Goal: Task Accomplishment & Management: Use online tool/utility

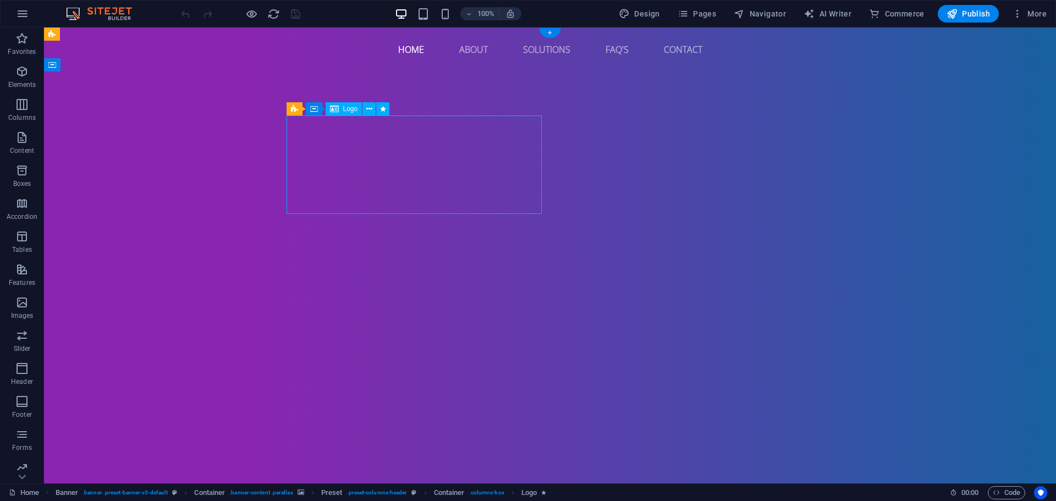
select select "px"
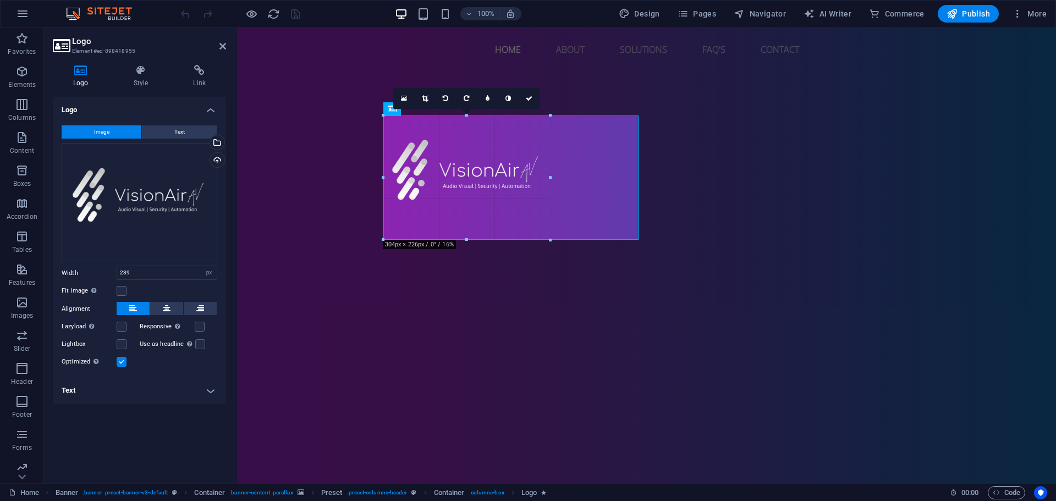
drag, startPoint x: 514, startPoint y: 212, endPoint x: 305, endPoint y: 207, distance: 209.5
type input "306"
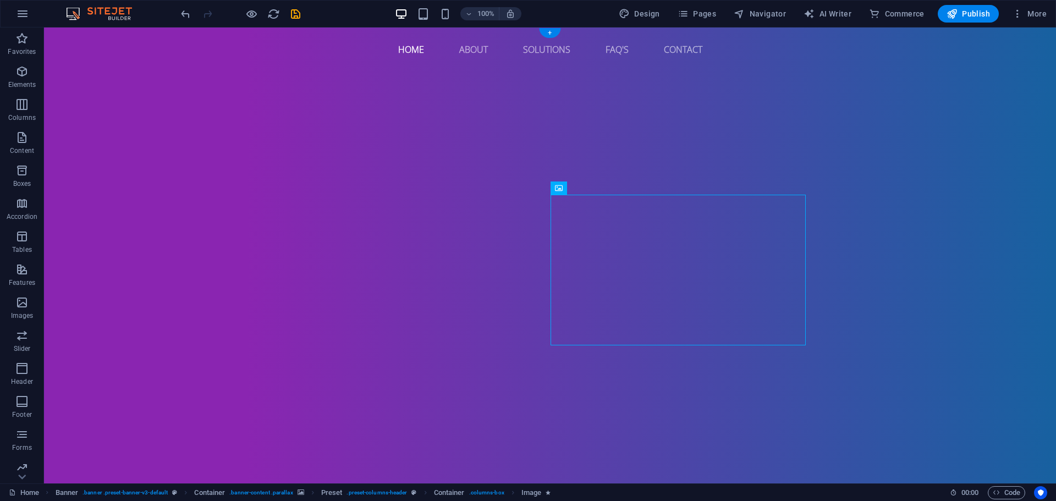
click at [323, 244] on icon at bounding box center [322, 244] width 6 height 12
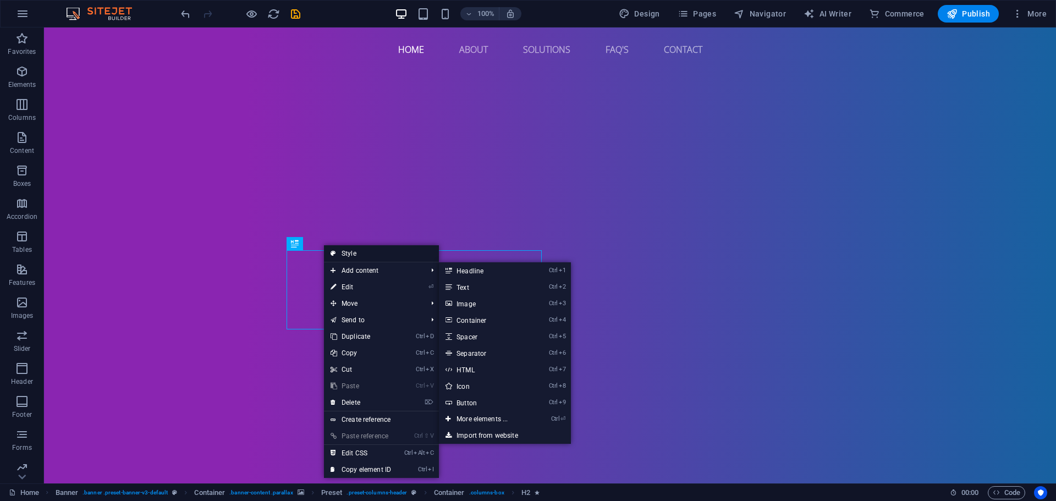
click at [374, 258] on link "Style" at bounding box center [381, 253] width 115 height 16
select select "px"
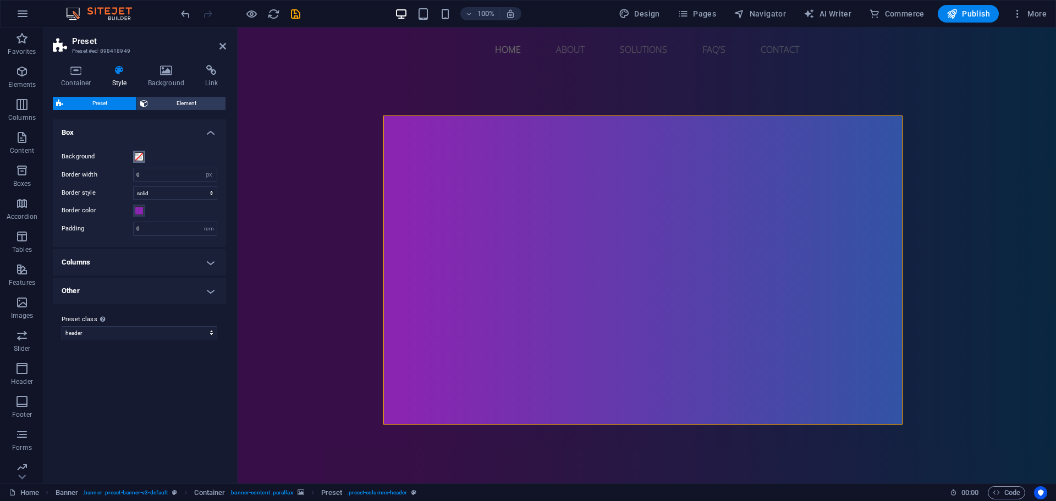
click at [142, 156] on button "Background" at bounding box center [139, 157] width 12 height 12
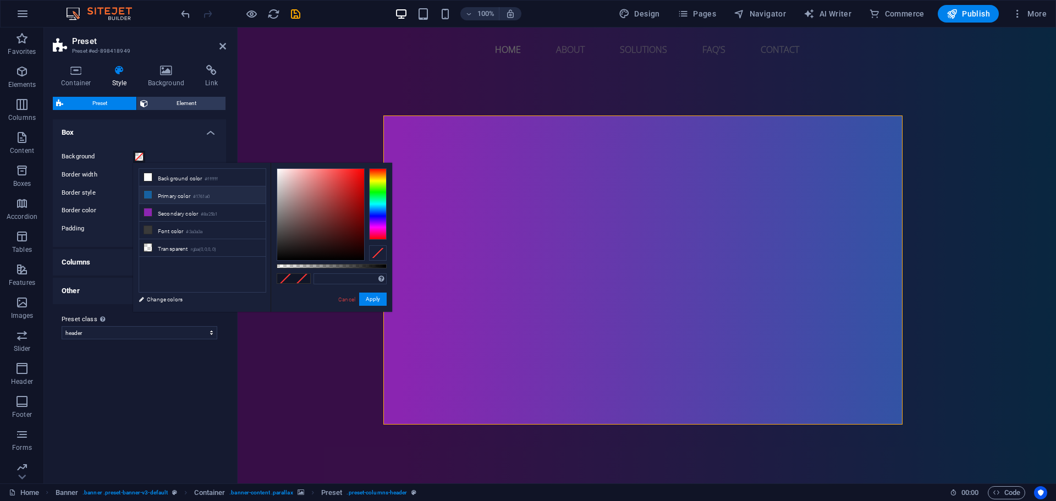
click at [165, 192] on li "Primary color #1761a0" at bounding box center [202, 195] width 126 height 18
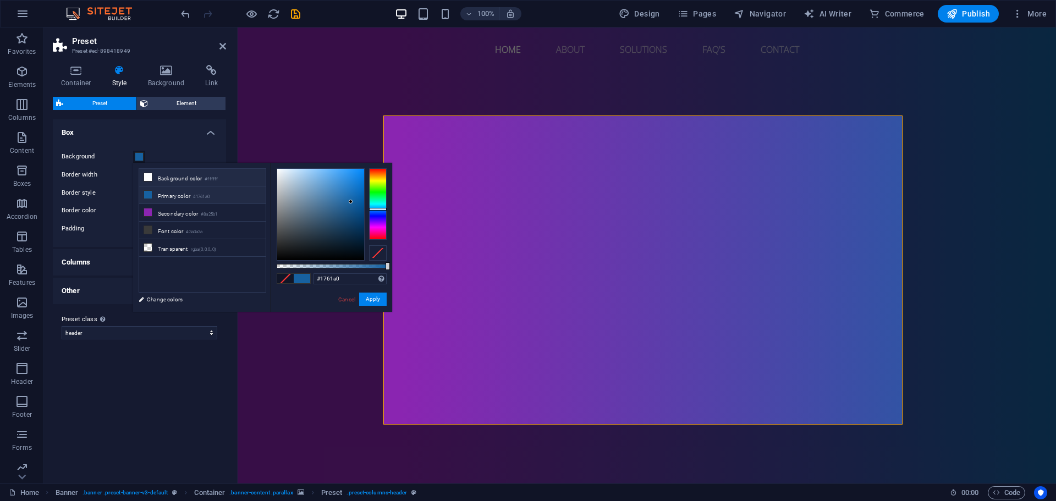
click at [192, 181] on li "Background color #ffffff" at bounding box center [202, 178] width 126 height 18
type input "#ffffff"
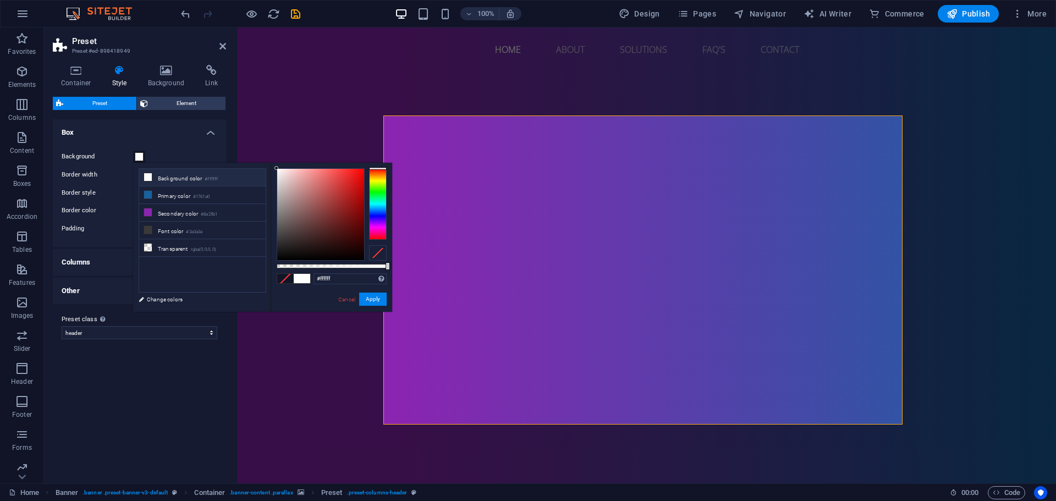
click at [299, 278] on span at bounding box center [302, 278] width 16 height 9
click at [284, 279] on span at bounding box center [285, 278] width 16 height 9
click at [380, 253] on div at bounding box center [378, 252] width 18 height 15
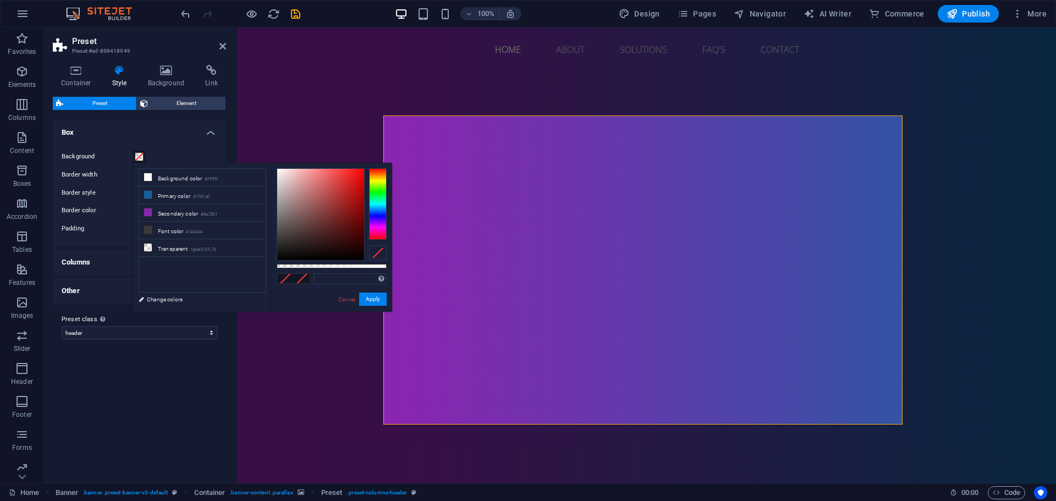
click at [380, 253] on div at bounding box center [378, 252] width 18 height 15
click at [372, 297] on button "Apply" at bounding box center [372, 299] width 27 height 13
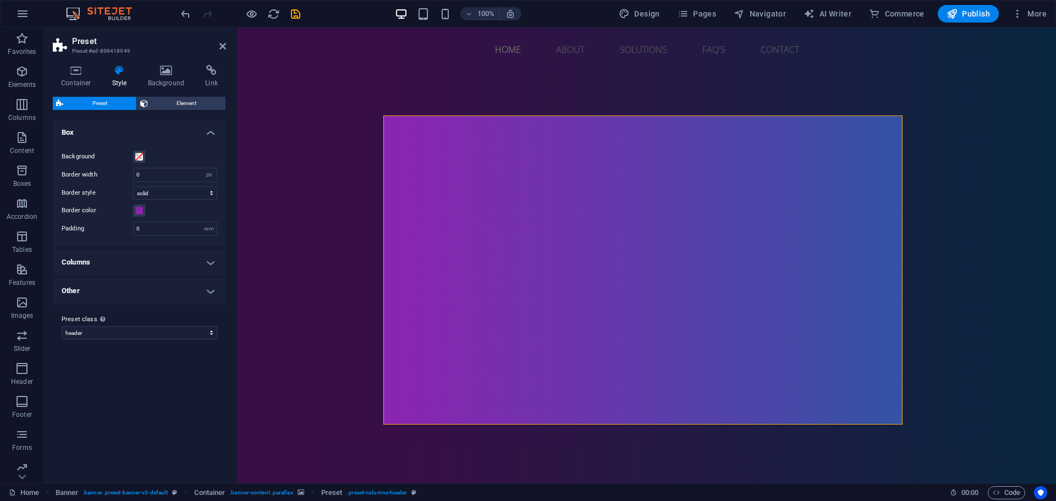
click at [153, 325] on label "Preset class Above chosen variant and settings affect all elements which carry …" at bounding box center [140, 319] width 156 height 13
click at [153, 326] on select "header default-cta Add preset class" at bounding box center [140, 332] width 156 height 13
click at [153, 323] on label "Preset class Above chosen variant and settings affect all elements which carry …" at bounding box center [140, 319] width 156 height 13
click at [153, 326] on select "header default-cta Add preset class" at bounding box center [140, 332] width 156 height 13
click at [150, 327] on select "header default-cta Add preset class" at bounding box center [140, 332] width 156 height 13
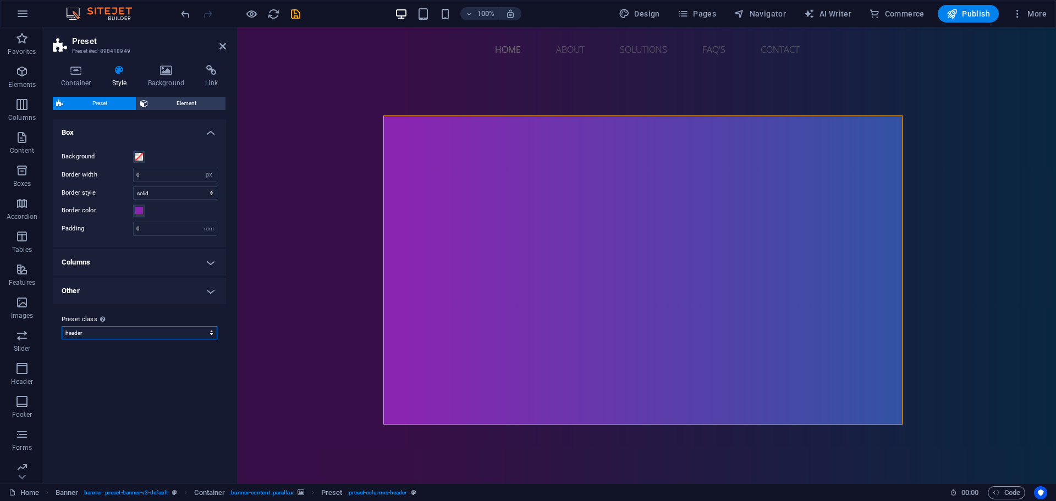
click at [150, 328] on select "header default-cta Add preset class" at bounding box center [140, 332] width 156 height 13
click at [141, 296] on h4 "Other" at bounding box center [139, 291] width 173 height 26
click at [141, 296] on h4 "Other" at bounding box center [139, 288] width 173 height 20
drag, startPoint x: 324, startPoint y: 314, endPoint x: 319, endPoint y: 315, distance: 5.6
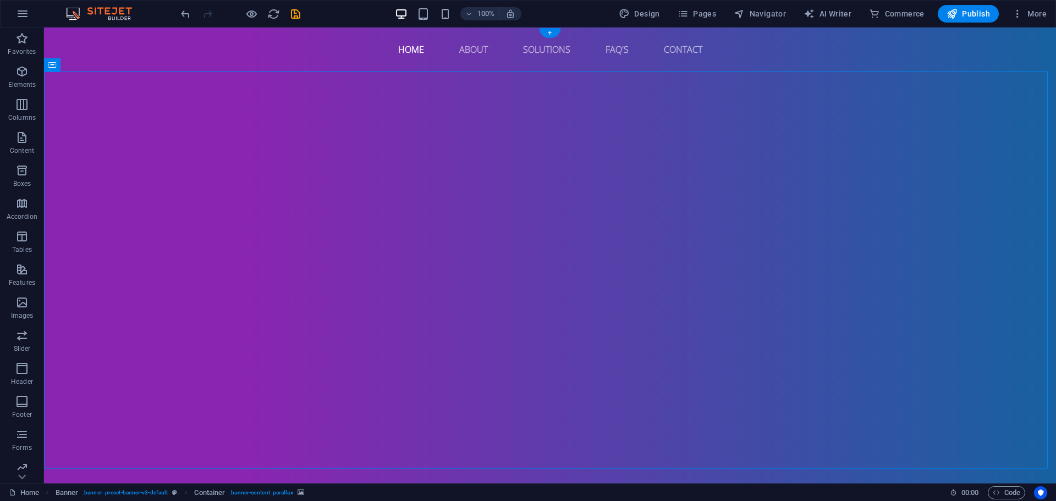
click at [103, 68] on icon at bounding box center [101, 65] width 6 height 12
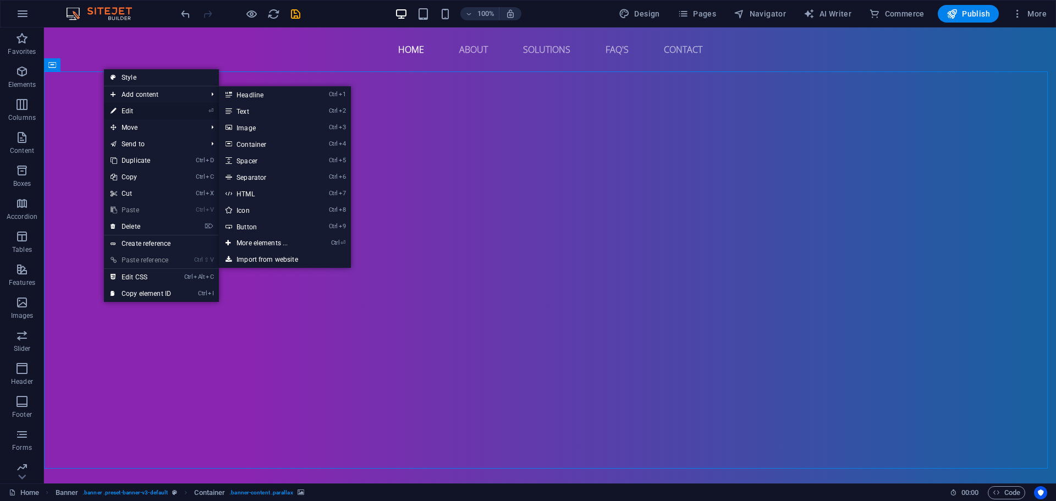
click at [122, 107] on link "⏎ Edit" at bounding box center [141, 111] width 74 height 16
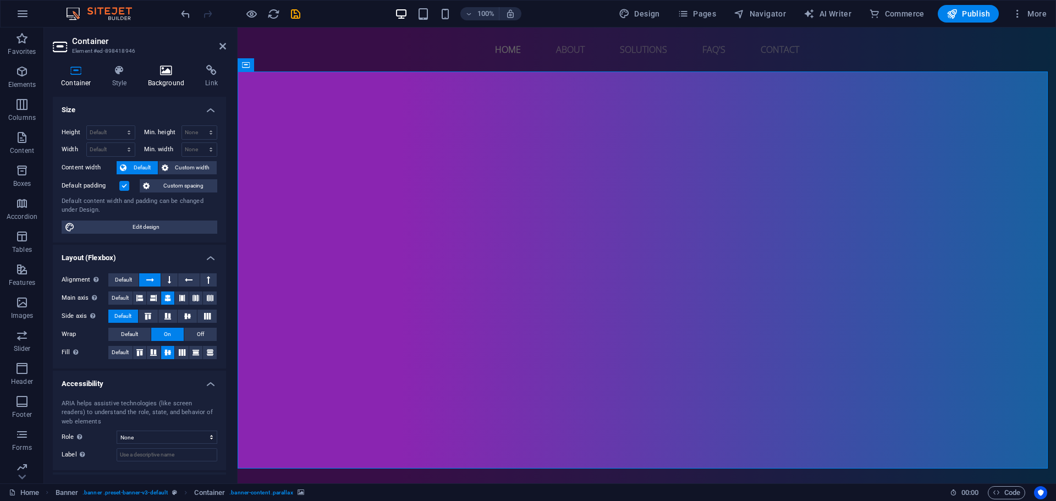
click at [164, 78] on h4 "Background" at bounding box center [169, 76] width 58 height 23
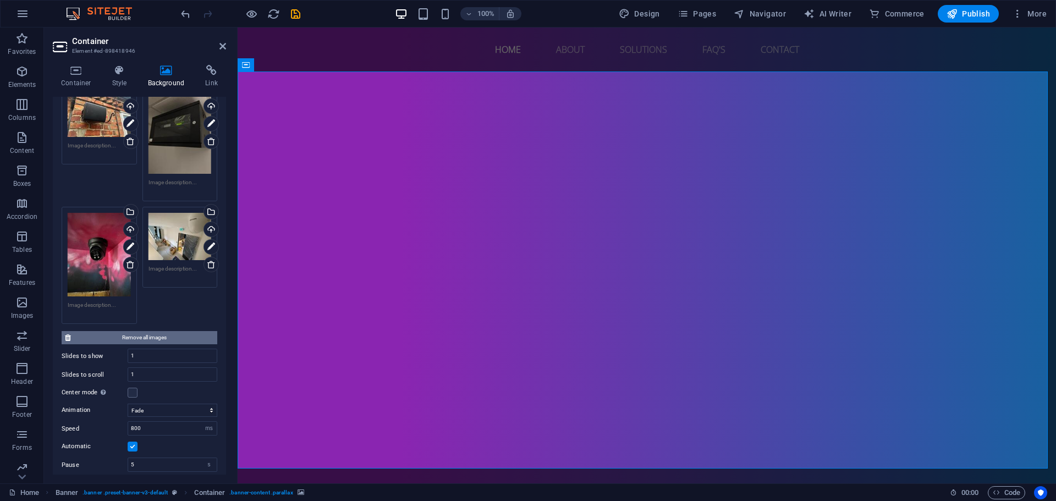
scroll to position [770, 0]
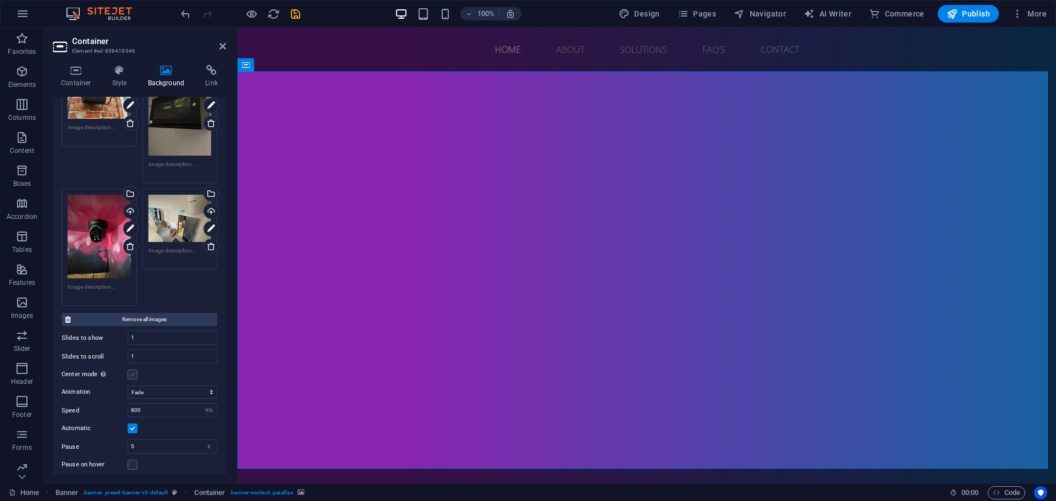
click at [132, 369] on label at bounding box center [133, 374] width 10 height 10
click at [0, 0] on input "Center mode Enables centered view with partial previous/next slide. Use with od…" at bounding box center [0, 0] width 0 height 0
click at [152, 404] on select "Slide Fade" at bounding box center [173, 410] width 90 height 13
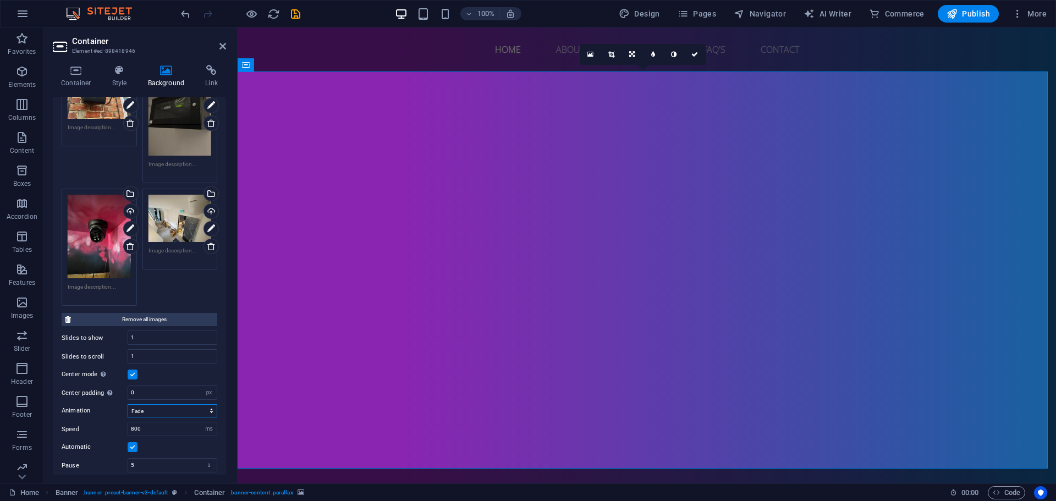
click at [150, 409] on select "Slide Fade" at bounding box center [173, 410] width 90 height 13
click at [149, 404] on select "Slide Fade" at bounding box center [173, 410] width 90 height 13
select select "slide"
click at [128, 404] on select "Slide Fade" at bounding box center [173, 410] width 90 height 13
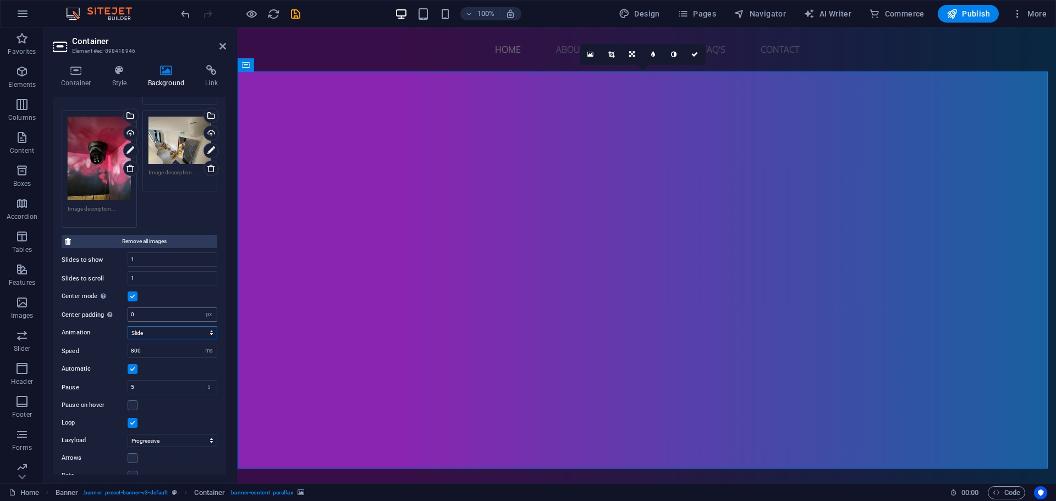
scroll to position [857, 0]
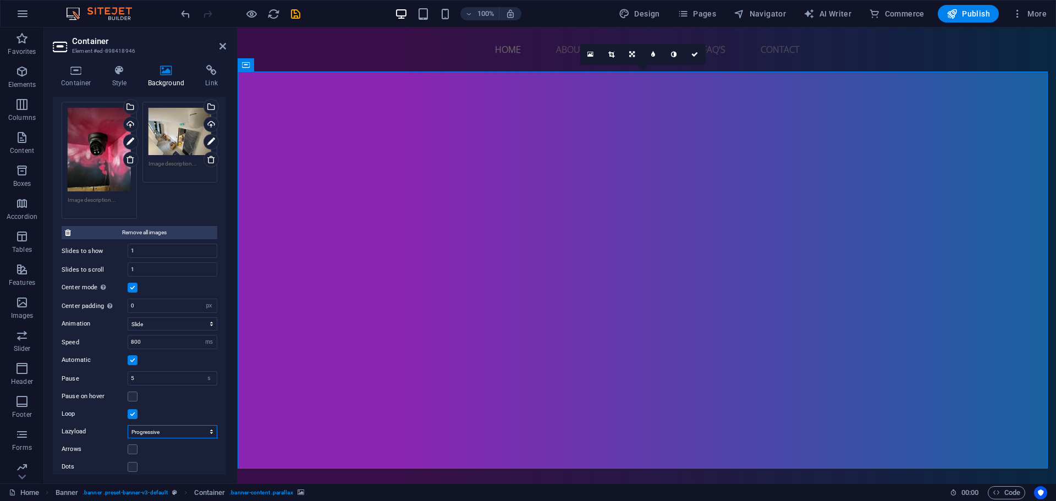
click at [162, 426] on select "Off On demand Progressive" at bounding box center [173, 431] width 90 height 13
click at [694, 57] on icon at bounding box center [694, 54] width 7 height 7
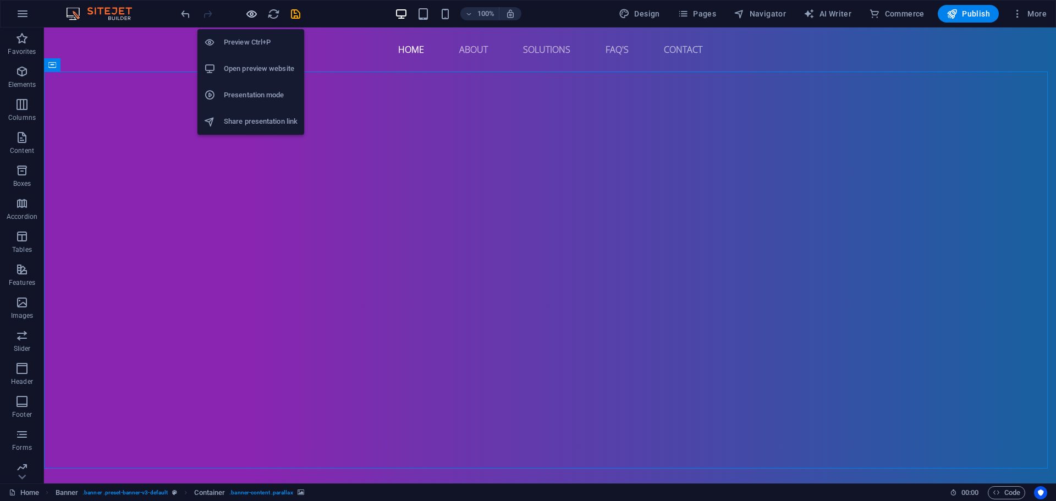
click at [255, 14] on icon "button" at bounding box center [251, 14] width 13 height 13
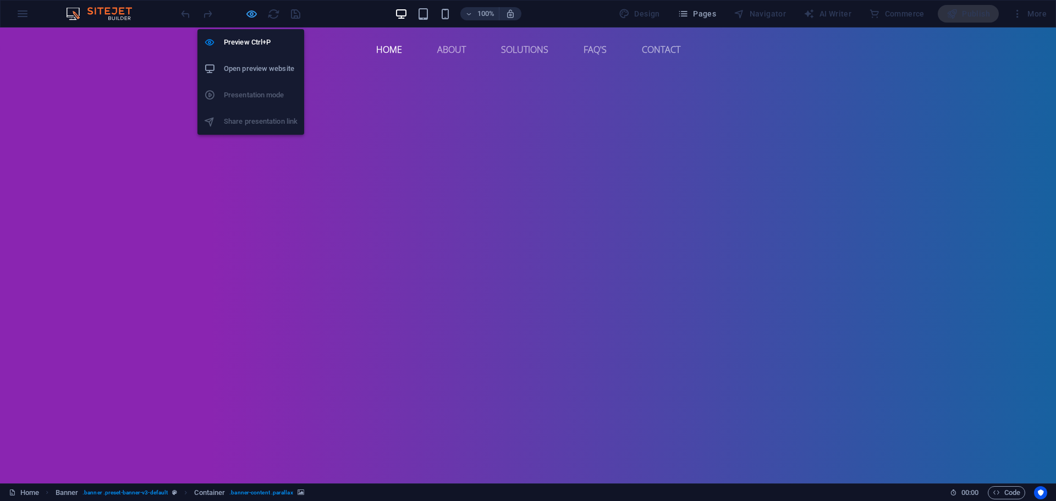
click at [255, 14] on icon "button" at bounding box center [251, 14] width 13 height 13
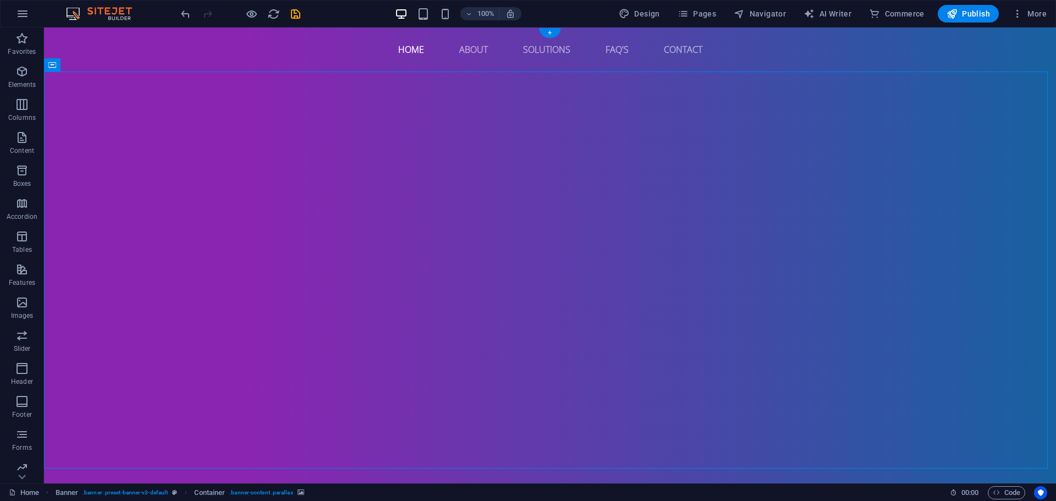
select select "px"
select select "ms"
select select "s"
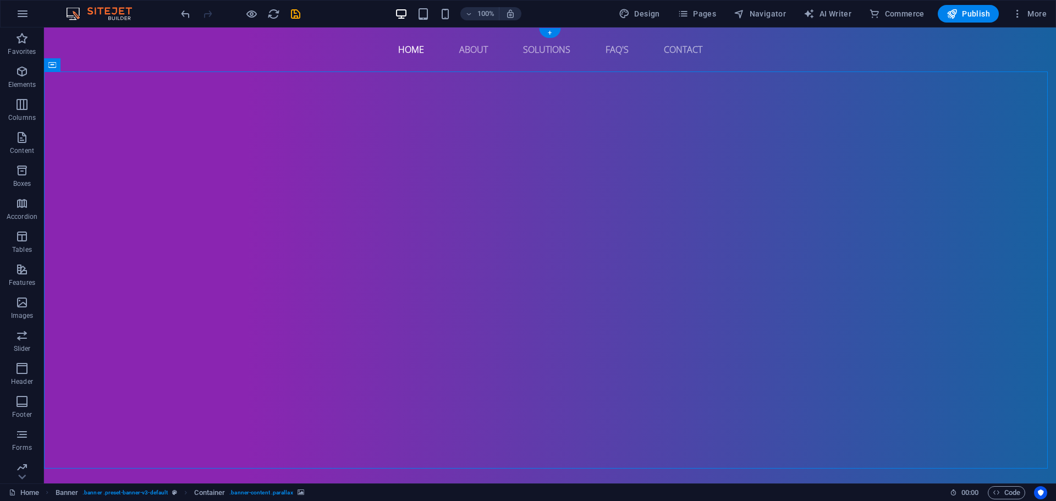
select select "progressive"
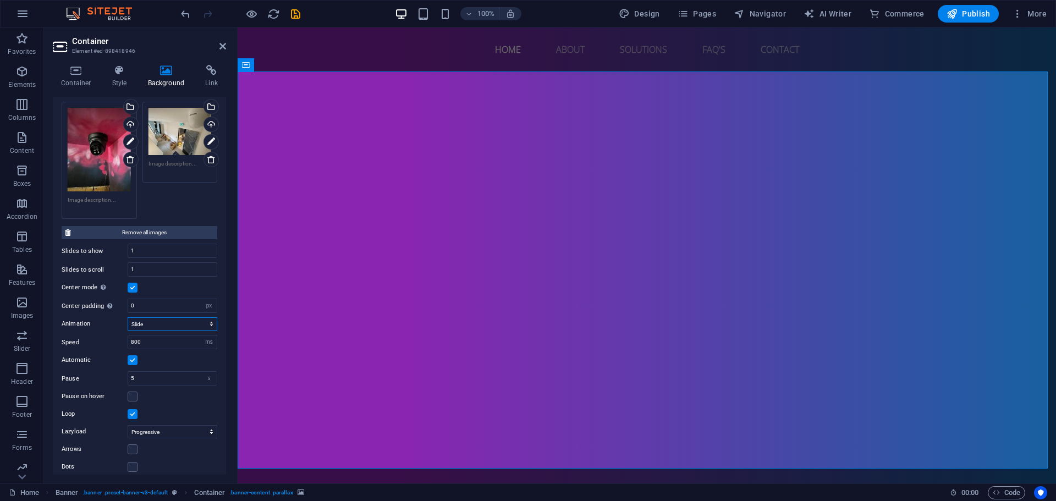
click at [158, 317] on select "Slide Fade" at bounding box center [173, 323] width 90 height 13
select select "fade"
click at [128, 317] on select "Slide Fade" at bounding box center [173, 323] width 90 height 13
click at [133, 462] on label at bounding box center [133, 467] width 10 height 10
click at [0, 0] on input "Dots" at bounding box center [0, 0] width 0 height 0
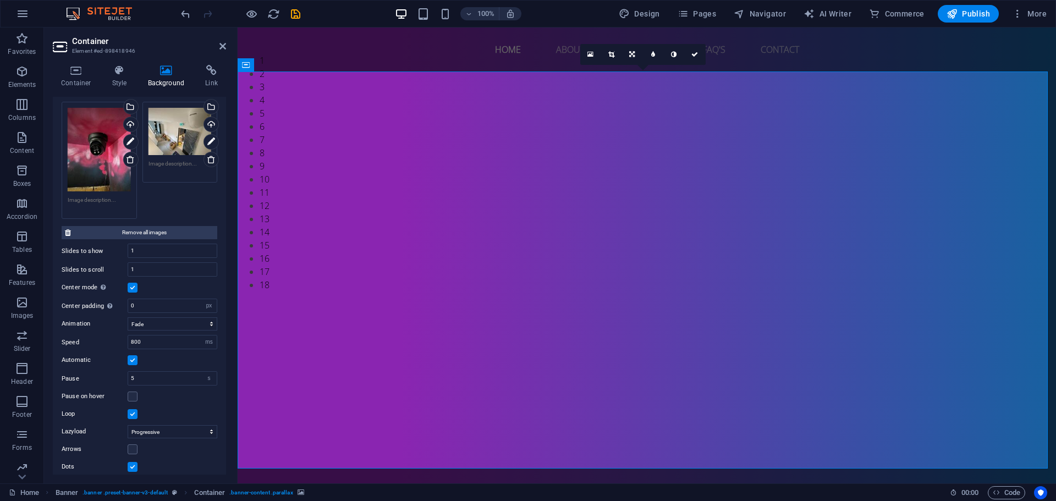
click at [133, 462] on label at bounding box center [133, 467] width 10 height 10
click at [0, 0] on input "Dots" at bounding box center [0, 0] width 0 height 0
click at [135, 462] on label at bounding box center [133, 467] width 10 height 10
click at [0, 0] on input "Dots" at bounding box center [0, 0] width 0 height 0
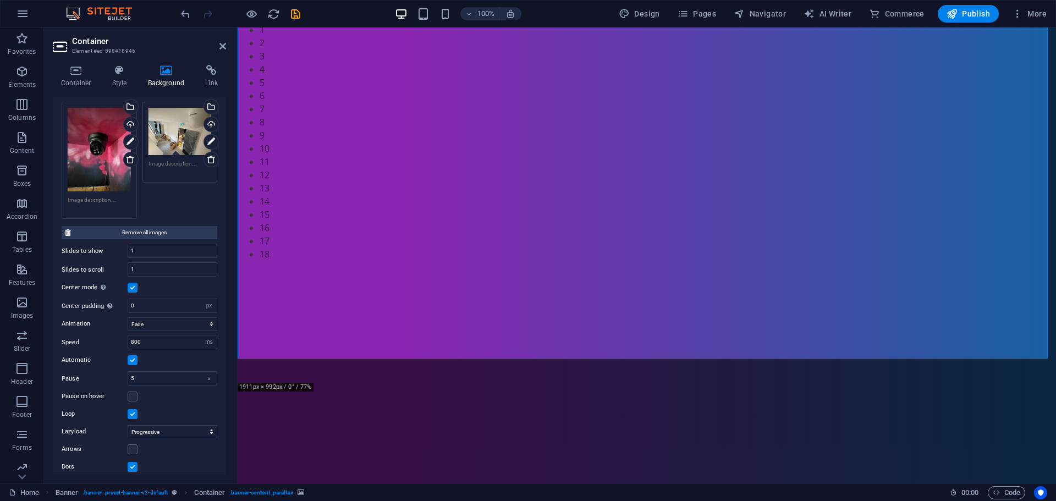
scroll to position [0, 0]
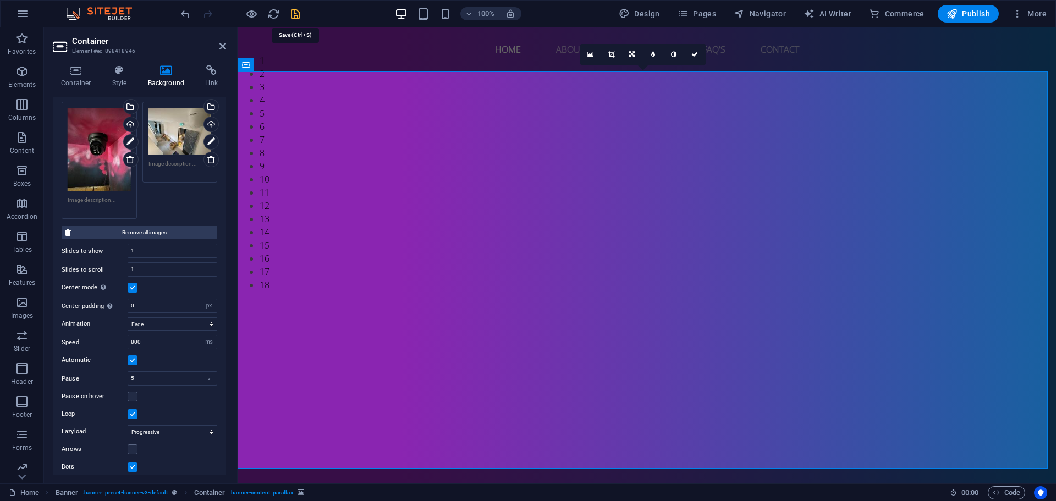
click at [293, 16] on icon "save" at bounding box center [295, 14] width 13 height 13
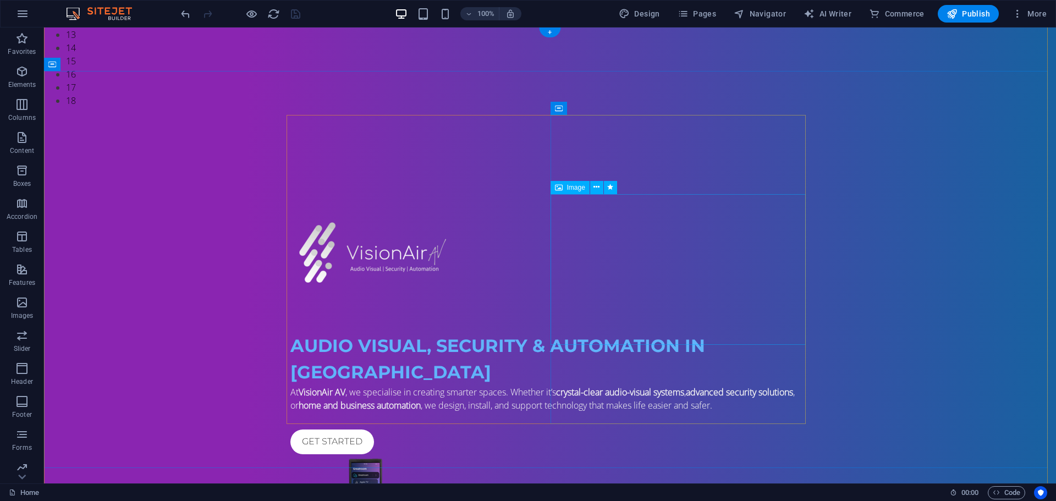
scroll to position [385, 0]
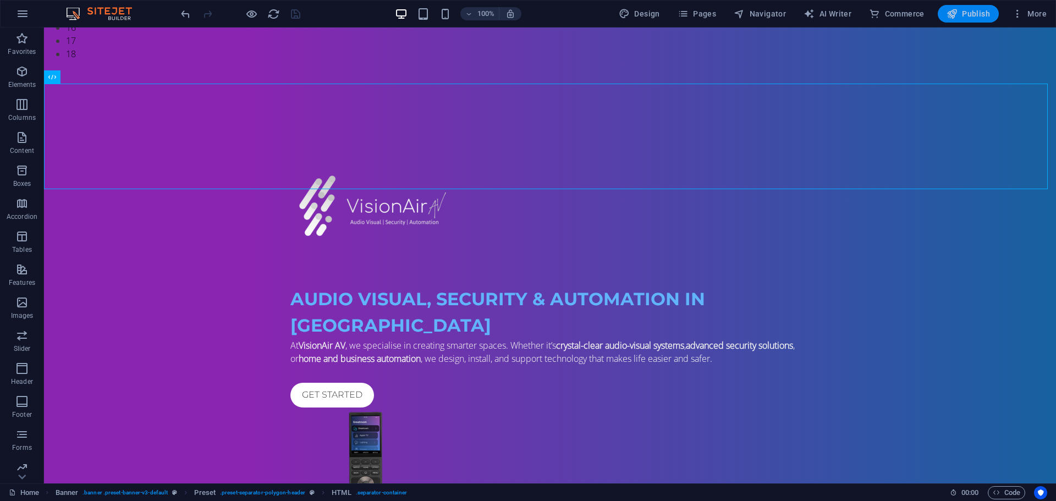
click at [964, 12] on span "Publish" at bounding box center [967, 13] width 43 height 11
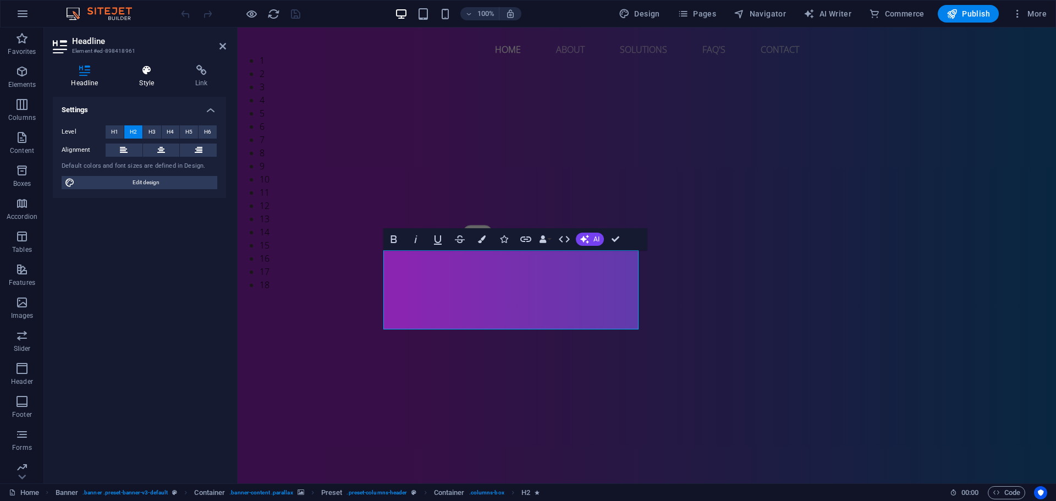
click at [140, 79] on h4 "Style" at bounding box center [149, 76] width 56 height 23
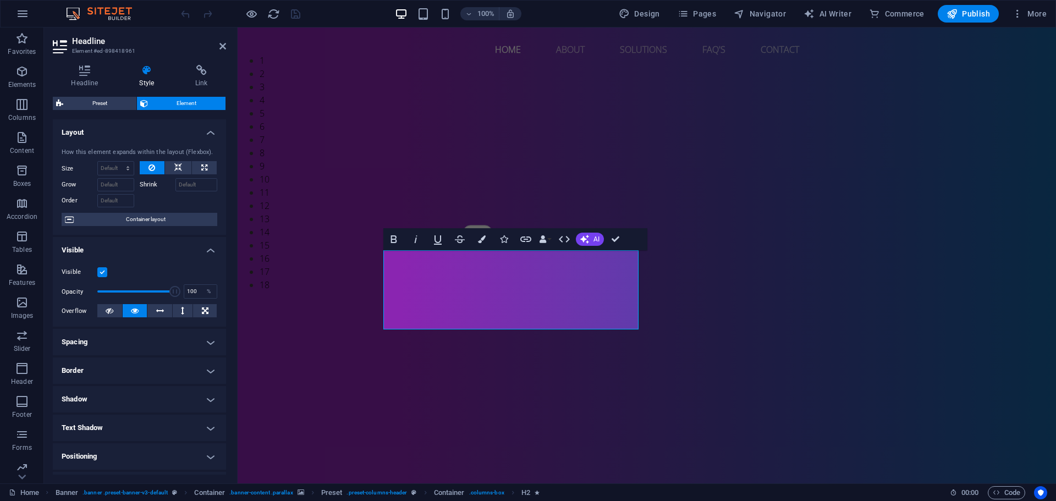
click at [116, 368] on h4 "Border" at bounding box center [139, 370] width 173 height 26
click at [147, 391] on button at bounding box center [144, 393] width 20 height 13
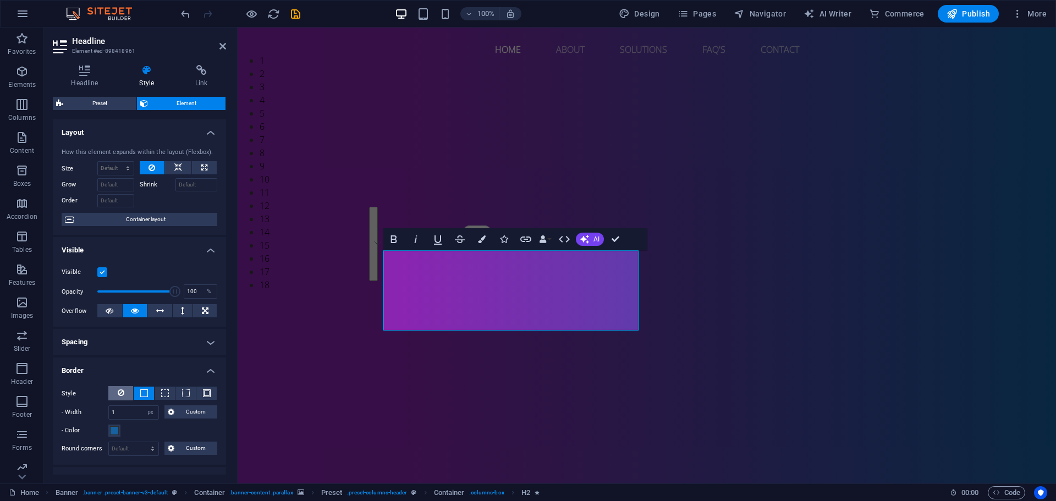
click at [122, 387] on icon at bounding box center [121, 392] width 7 height 13
click at [104, 362] on h4 "Border" at bounding box center [139, 367] width 173 height 20
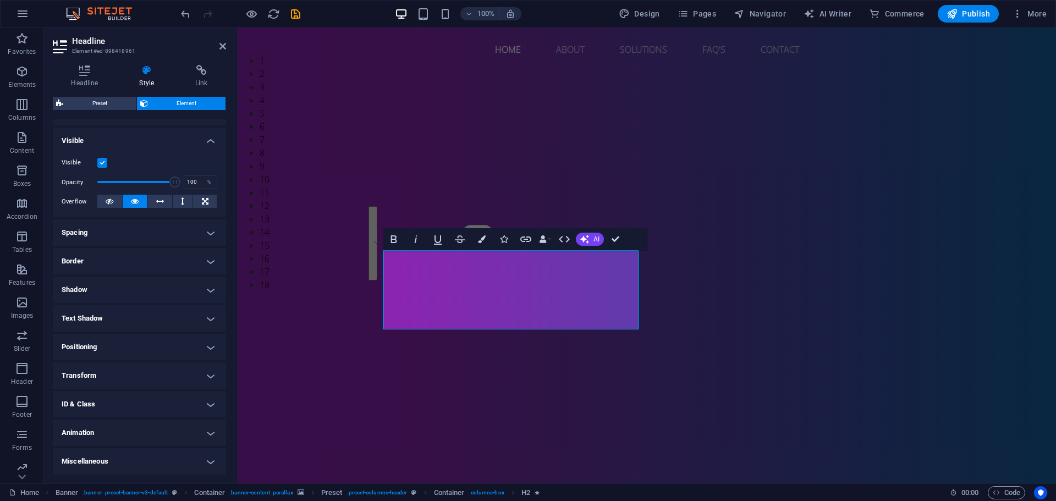
click at [110, 426] on h4 "Animation" at bounding box center [139, 433] width 173 height 26
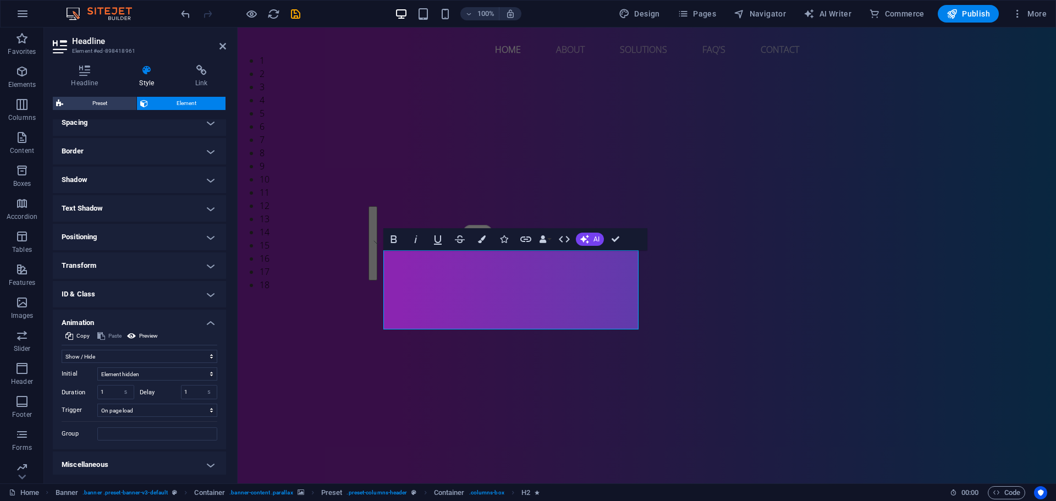
scroll to position [0, 0]
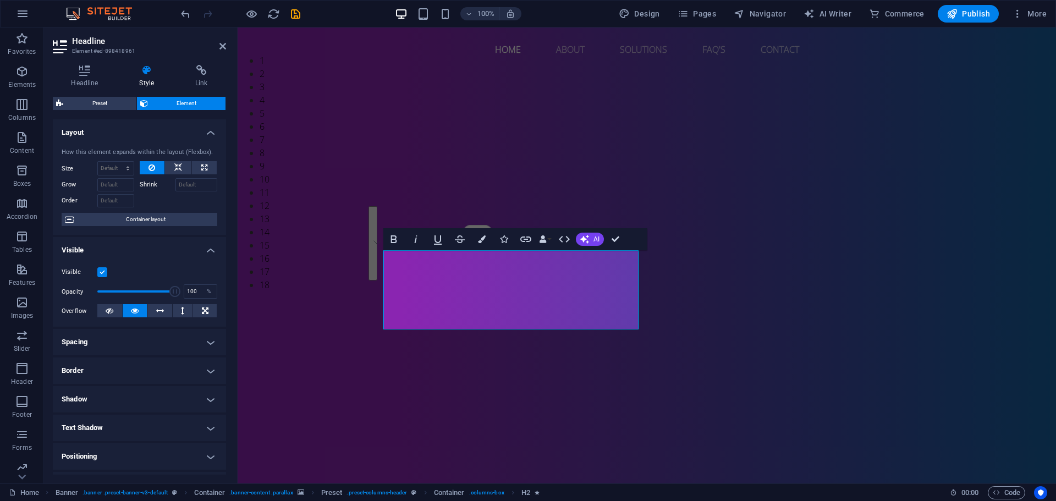
click at [227, 50] on aside "Headline Element #ed-898418961 Headline Style Link Settings Level H1 H2 H3 H4 H…" at bounding box center [141, 255] width 194 height 456
click at [224, 47] on icon at bounding box center [222, 46] width 7 height 9
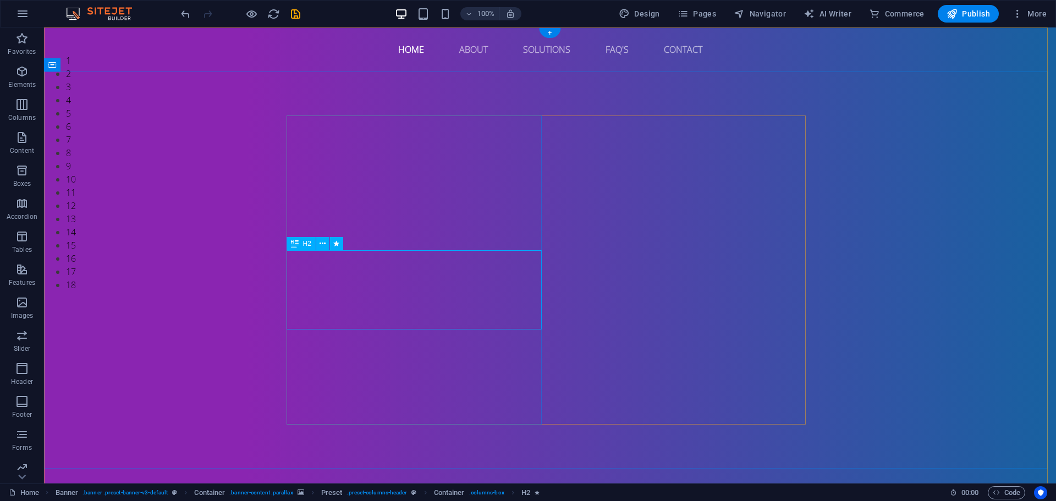
click at [322, 245] on icon at bounding box center [322, 244] width 6 height 12
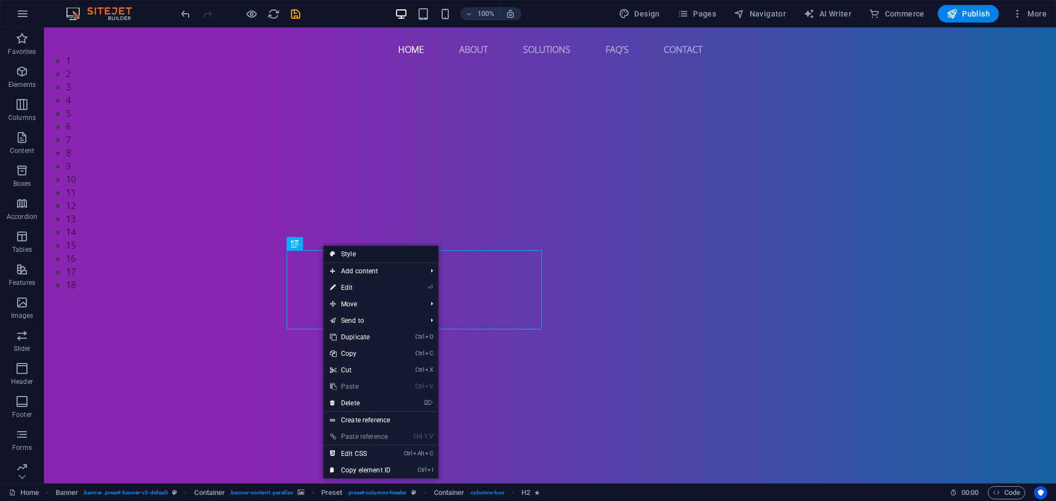
click at [352, 258] on link "Style" at bounding box center [380, 254] width 115 height 16
select select "px"
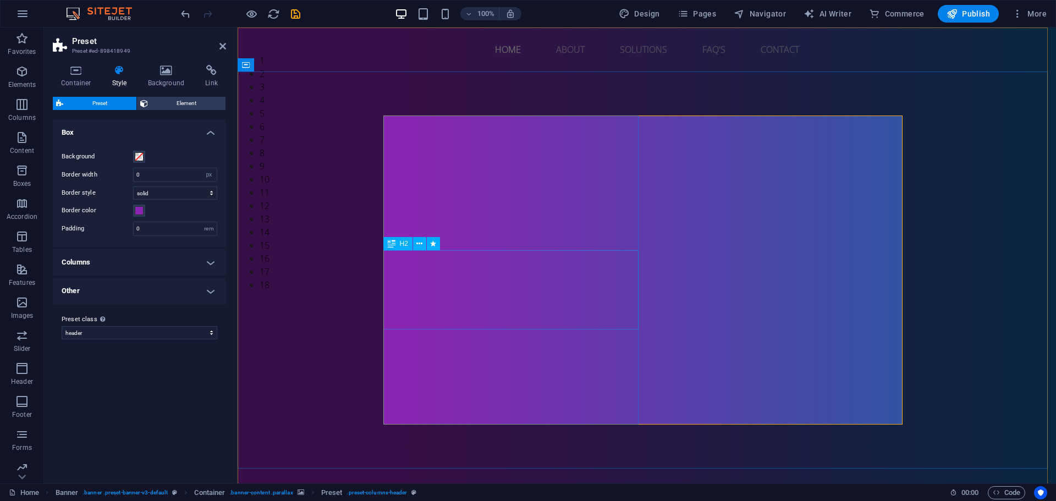
click at [420, 248] on icon at bounding box center [419, 244] width 6 height 12
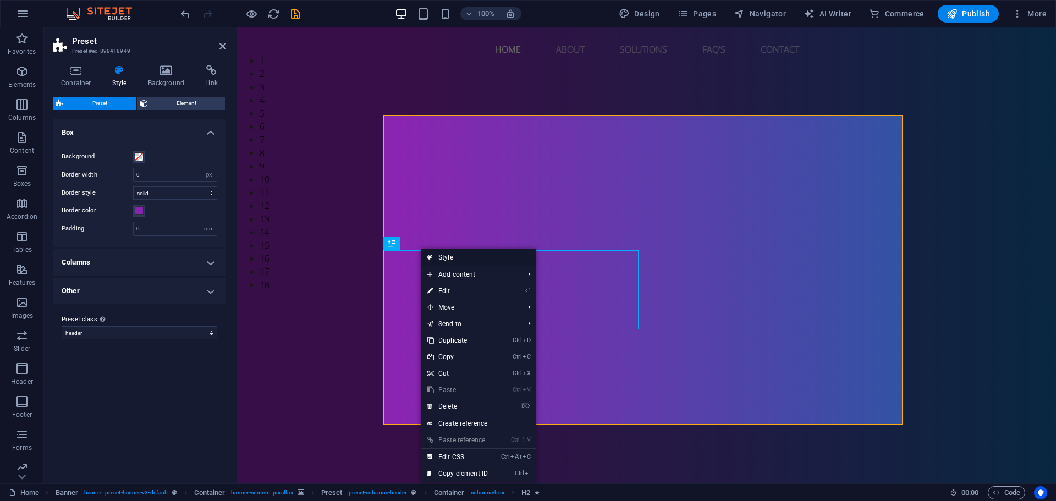
click at [438, 261] on link "Style" at bounding box center [478, 257] width 115 height 16
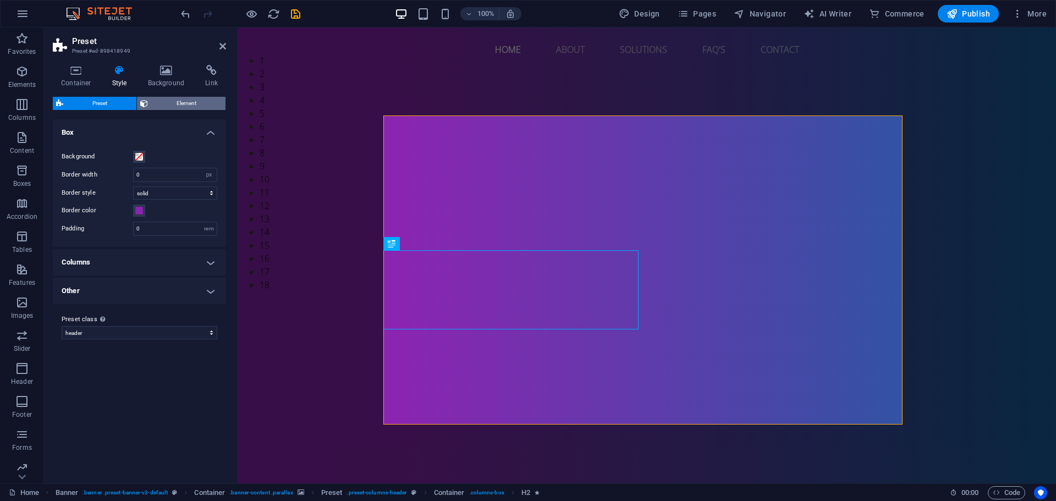
click at [177, 107] on span "Element" at bounding box center [186, 103] width 71 height 13
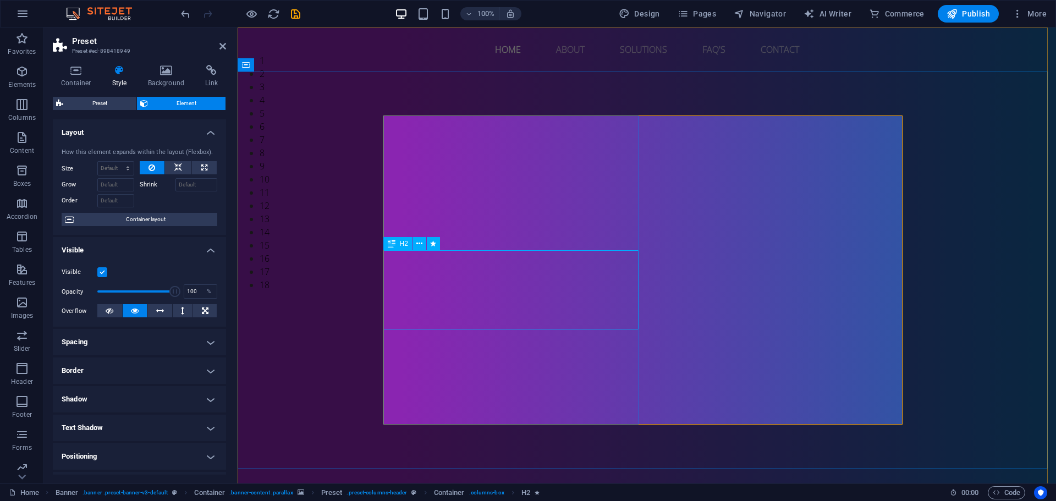
click at [154, 86] on h4 "Background" at bounding box center [169, 76] width 58 height 23
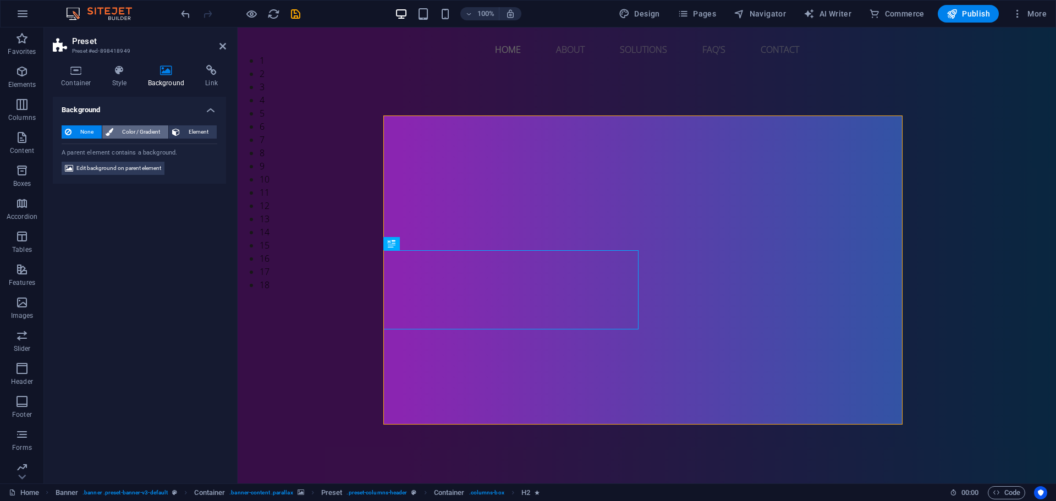
click at [148, 130] on span "Color / Gradient" at bounding box center [141, 131] width 48 height 13
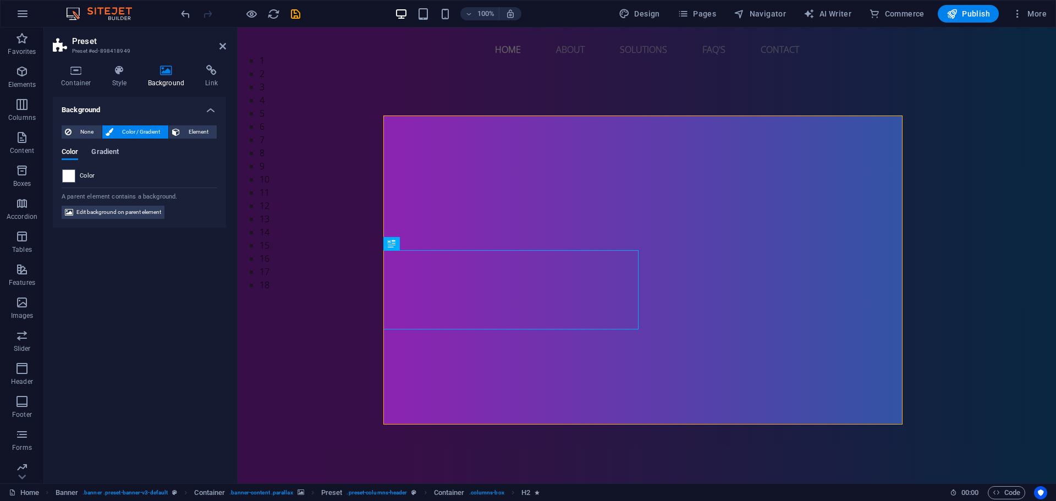
click at [96, 148] on span "Gradient" at bounding box center [104, 152] width 27 height 15
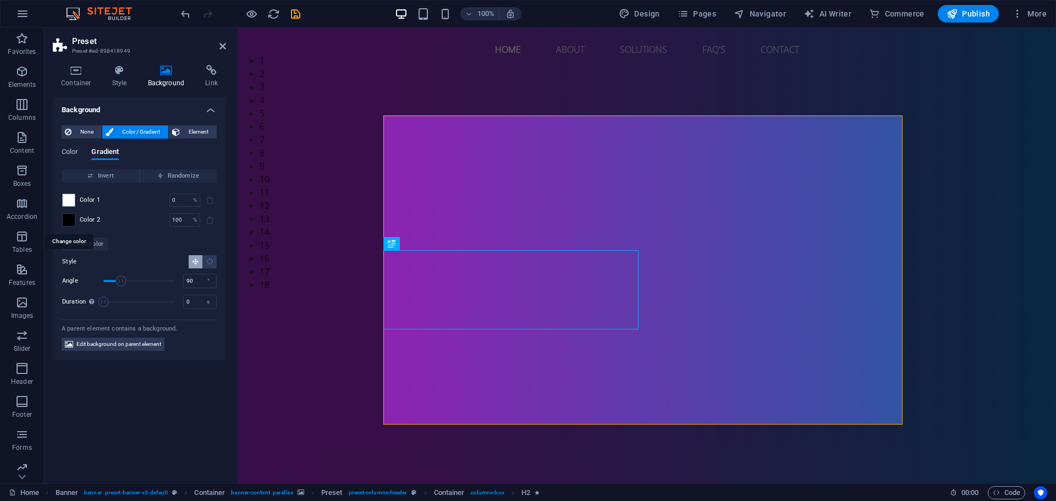
click at [75, 221] on div at bounding box center [68, 219] width 13 height 13
click at [68, 220] on span at bounding box center [69, 220] width 12 height 12
click at [67, 220] on span at bounding box center [69, 220] width 12 height 12
click at [69, 219] on span at bounding box center [69, 220] width 12 height 12
click at [68, 219] on span at bounding box center [69, 220] width 12 height 12
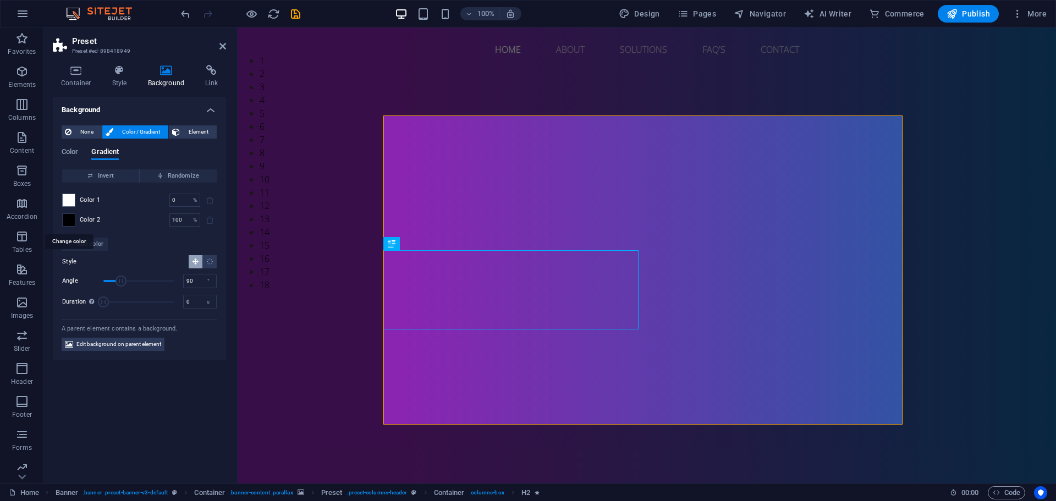
click at [68, 219] on span at bounding box center [69, 220] width 12 height 12
click at [90, 219] on span "Color 2" at bounding box center [90, 220] width 21 height 9
click at [209, 220] on span at bounding box center [209, 219] width 13 height 13
click at [84, 240] on span "Add color" at bounding box center [85, 244] width 37 height 13
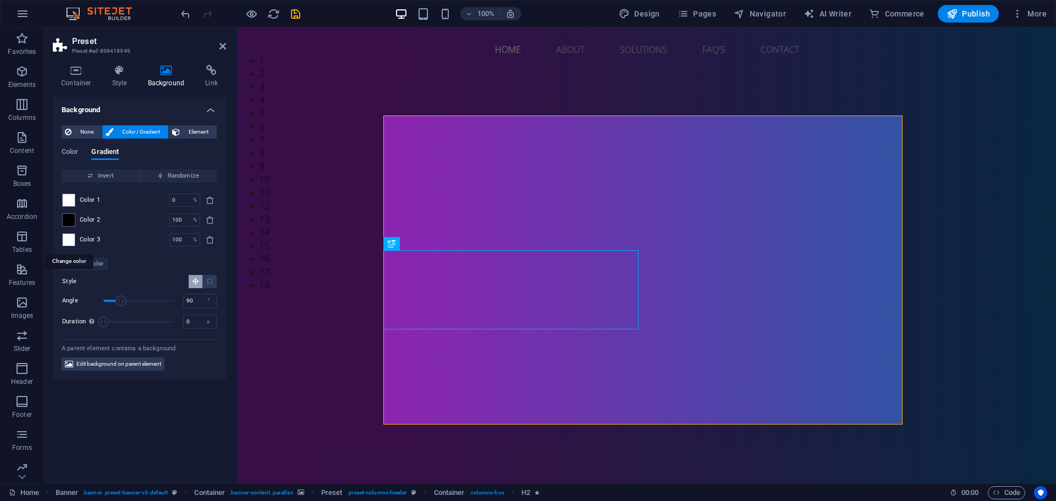
click at [64, 235] on span at bounding box center [69, 240] width 12 height 12
click at [211, 242] on icon "delete" at bounding box center [210, 239] width 9 height 9
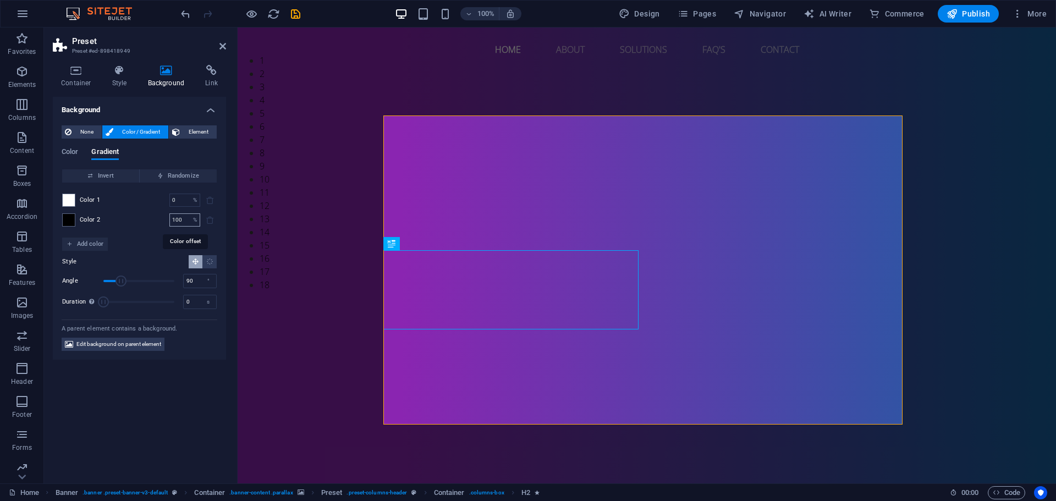
click at [183, 218] on input "100" at bounding box center [178, 219] width 19 height 13
type input "0"
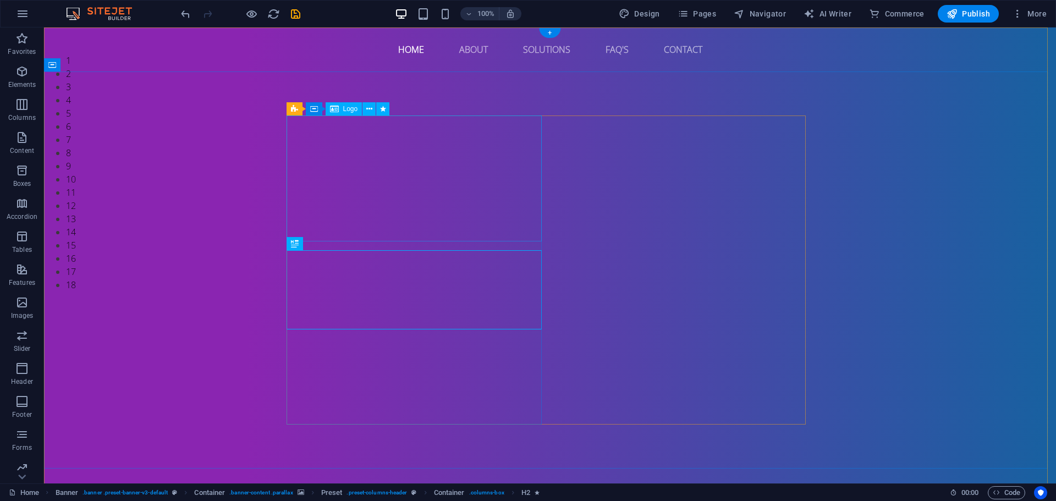
click at [187, 20] on icon "undo" at bounding box center [185, 14] width 13 height 13
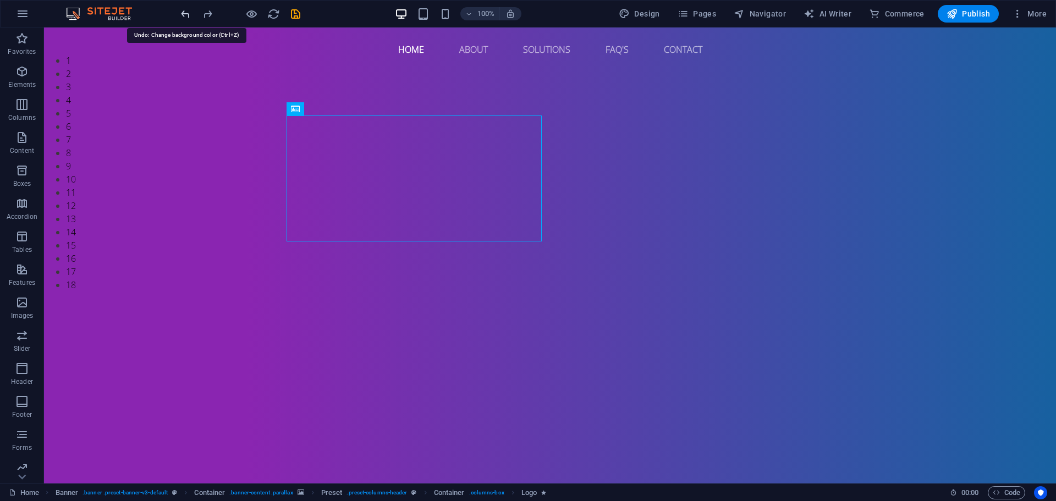
click at [186, 20] on icon "undo" at bounding box center [185, 14] width 13 height 13
click at [194, 14] on div at bounding box center [240, 14] width 123 height 18
click at [189, 14] on icon "undo" at bounding box center [185, 14] width 13 height 13
click at [272, 14] on icon "reload" at bounding box center [273, 14] width 13 height 13
